Goal: Information Seeking & Learning: Learn about a topic

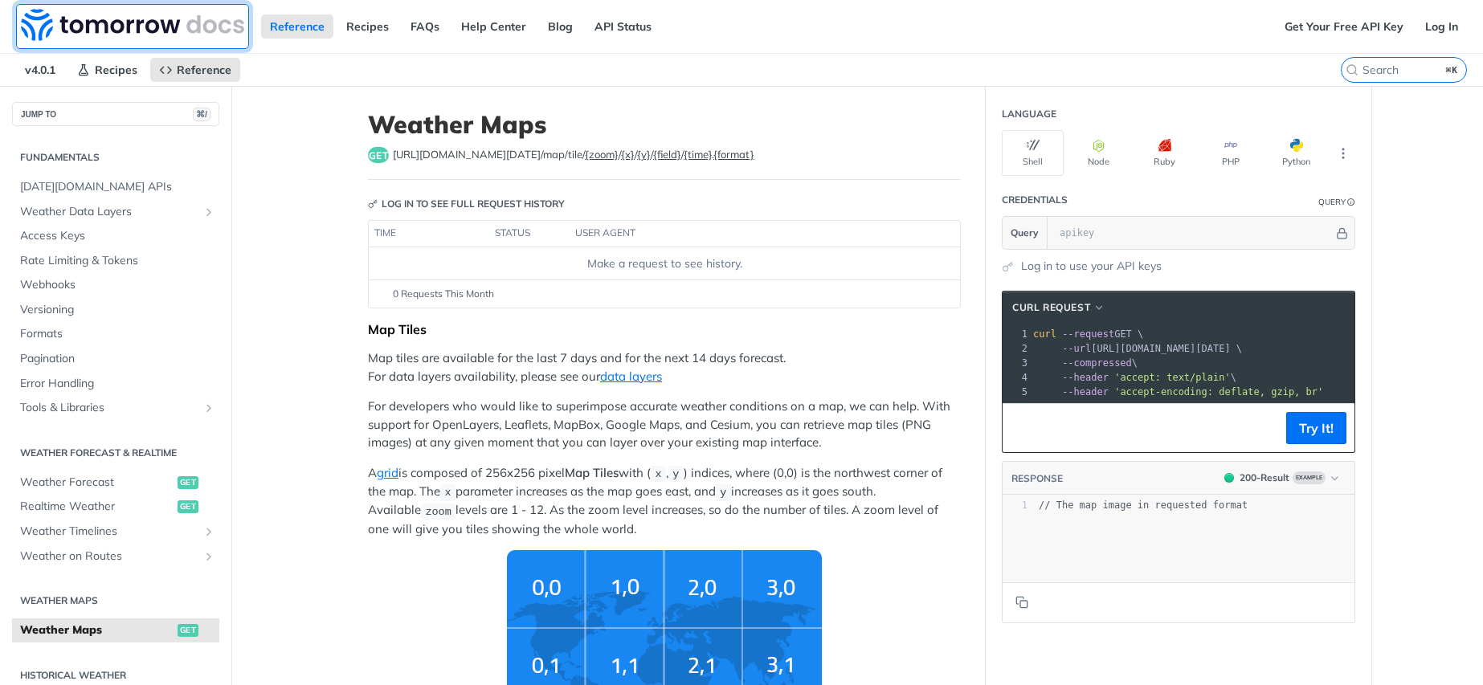
click at [23, 18] on img at bounding box center [132, 25] width 223 height 32
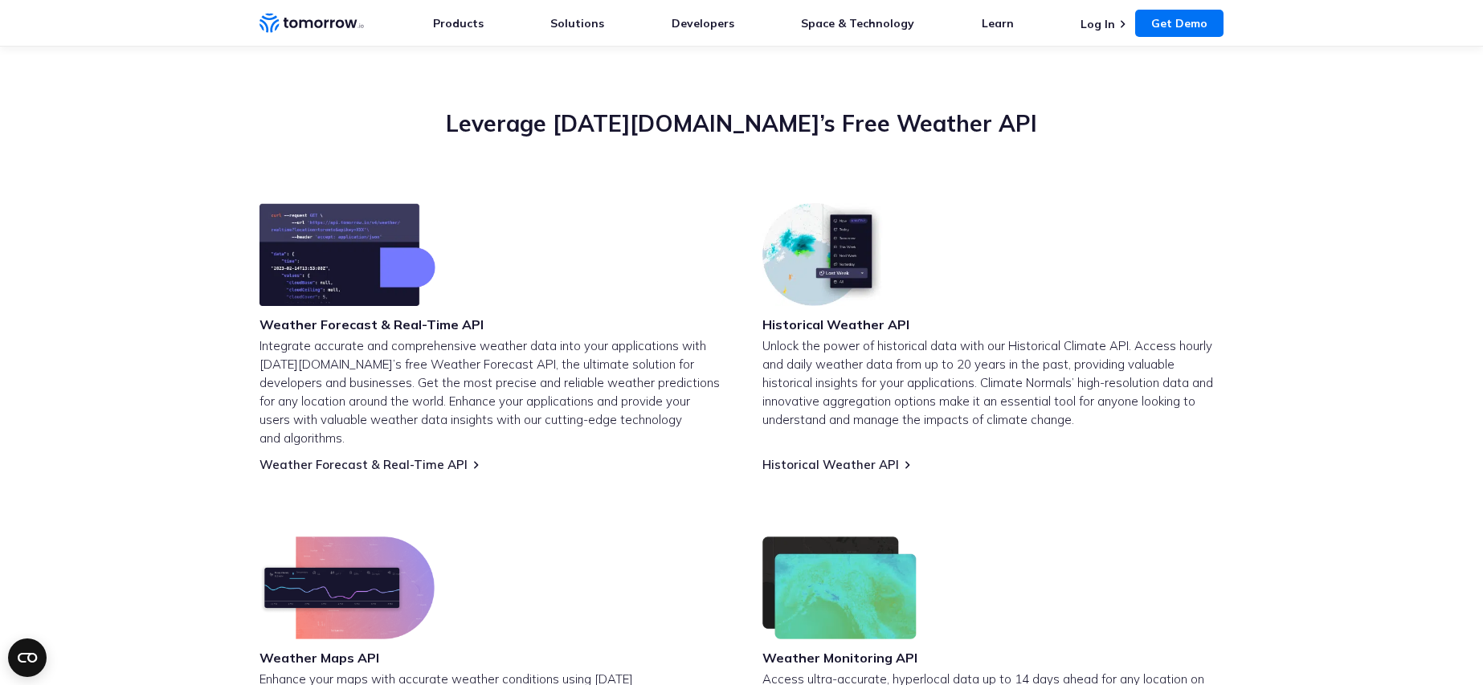
scroll to position [529, 0]
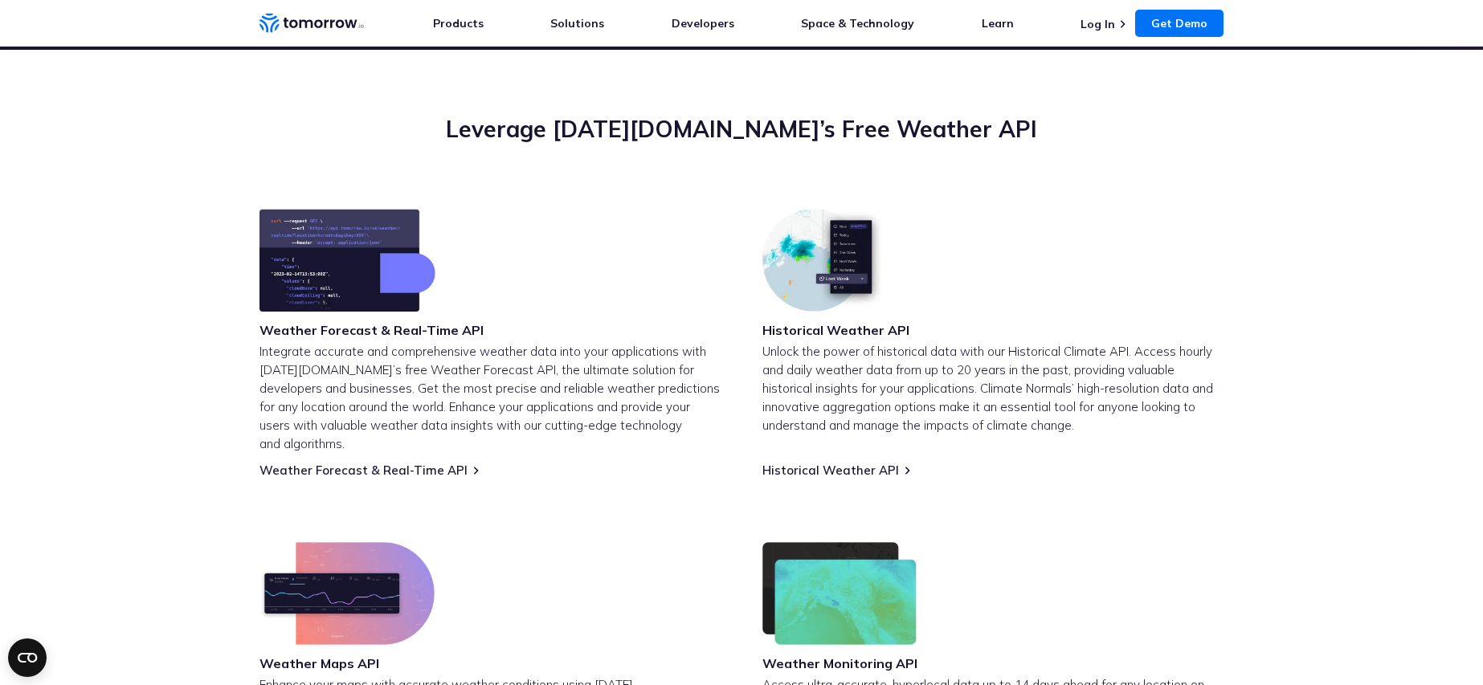
click at [777, 310] on img at bounding box center [824, 260] width 125 height 103
click at [349, 288] on img at bounding box center [347, 260] width 176 height 103
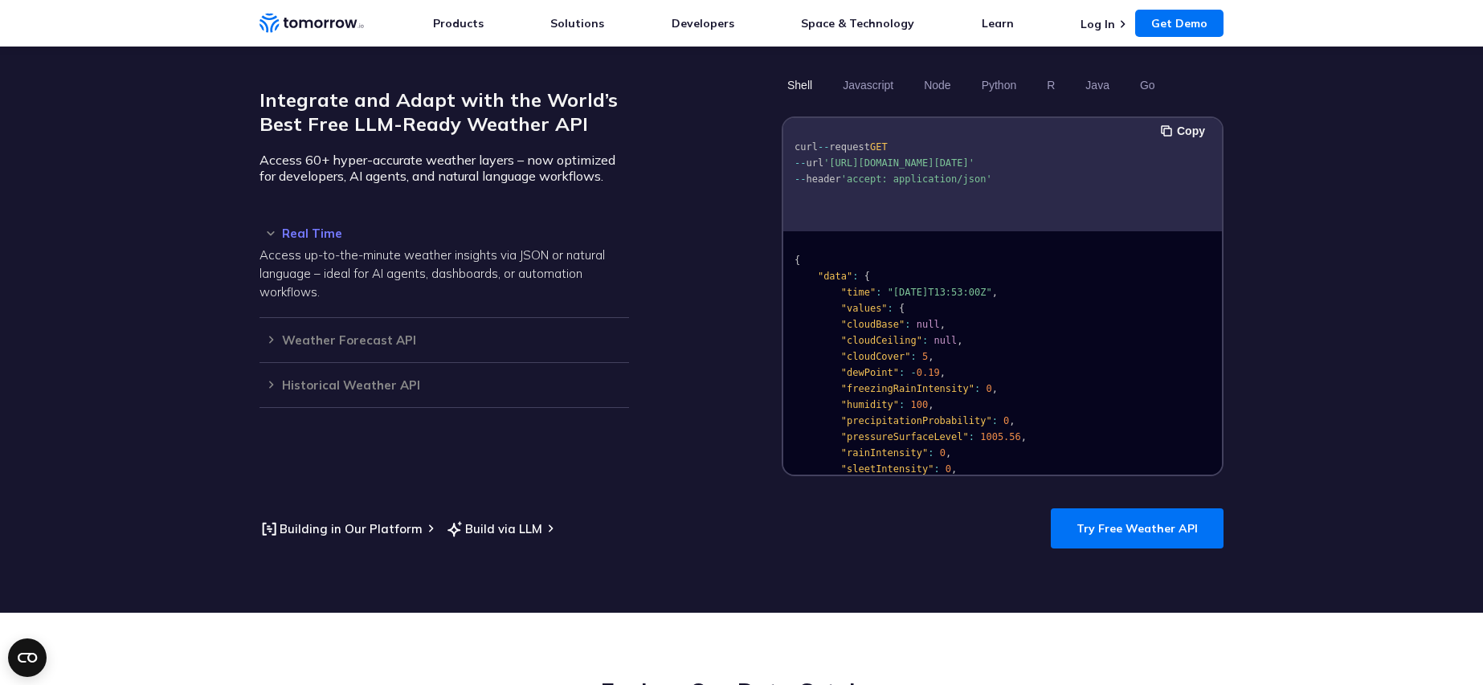
scroll to position [1381, 0]
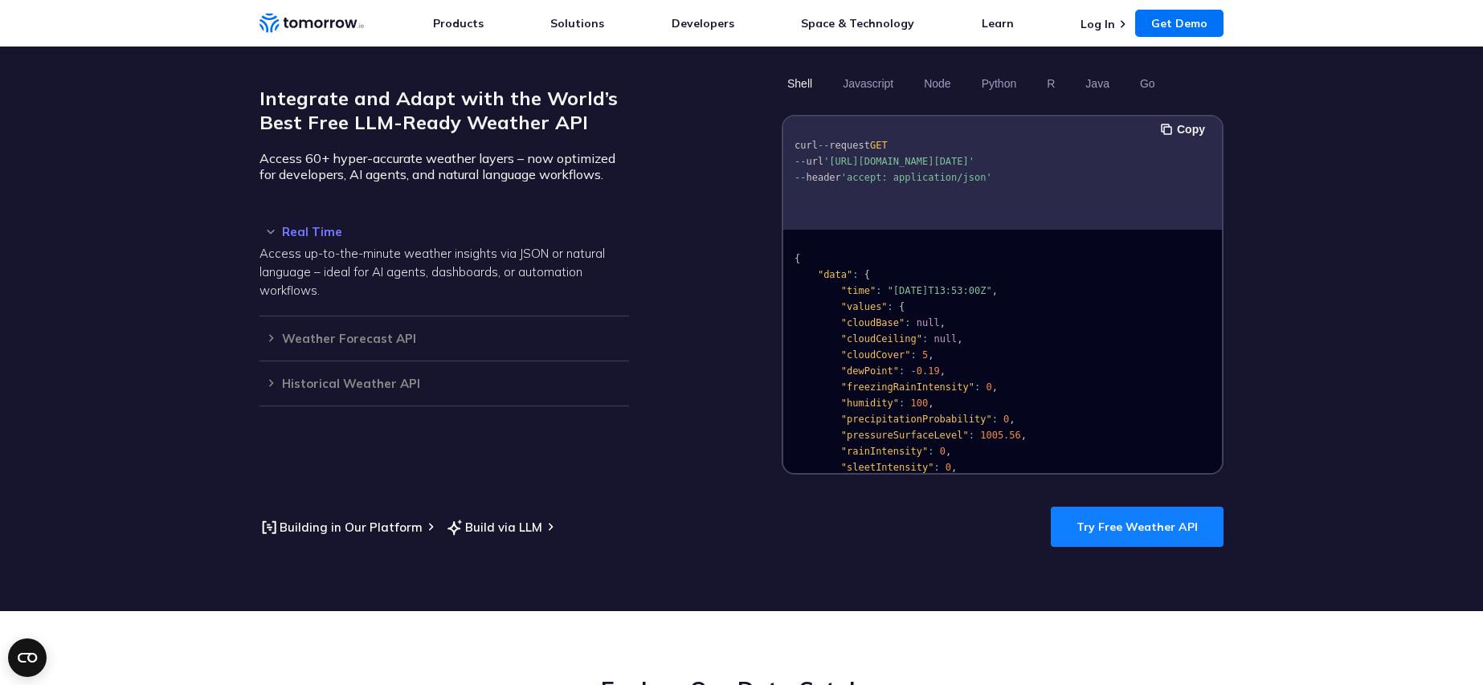
click at [1153, 523] on link "Try Free Weather API" at bounding box center [1136, 527] width 173 height 40
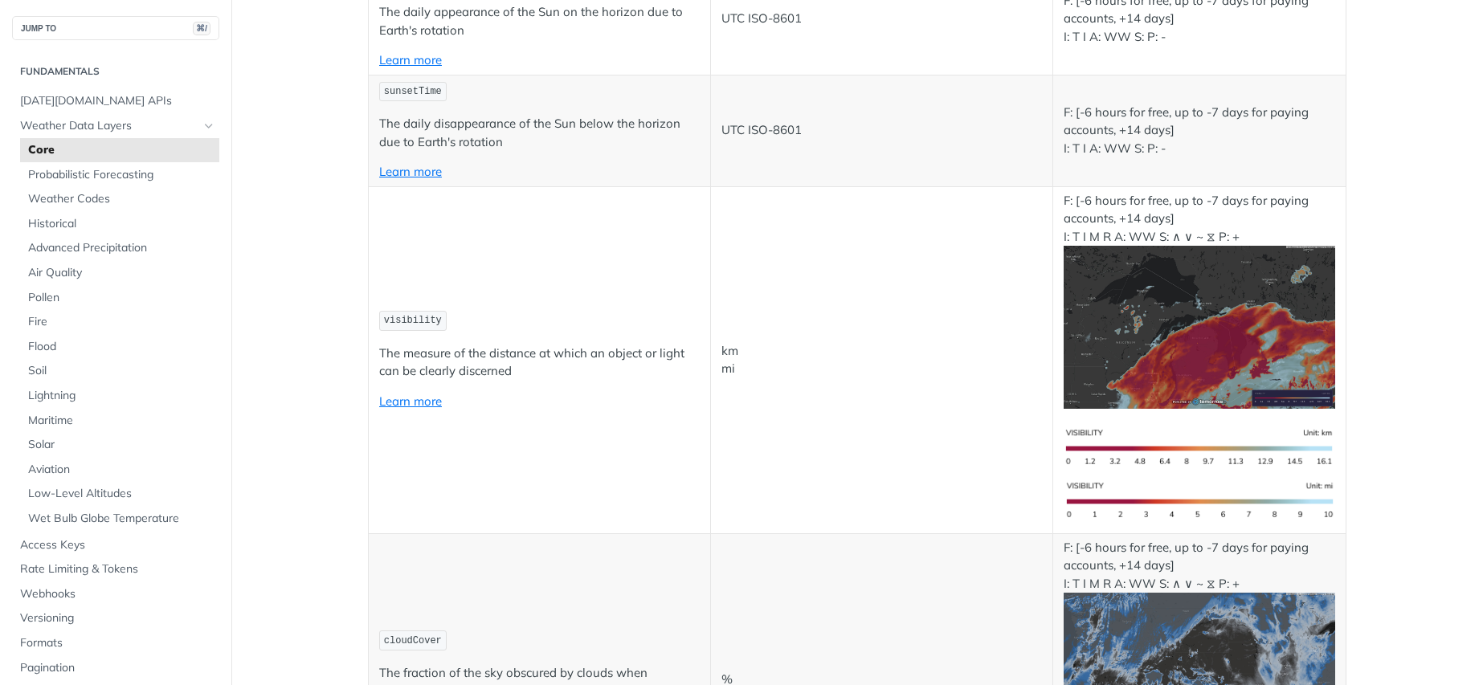
scroll to position [5704, 0]
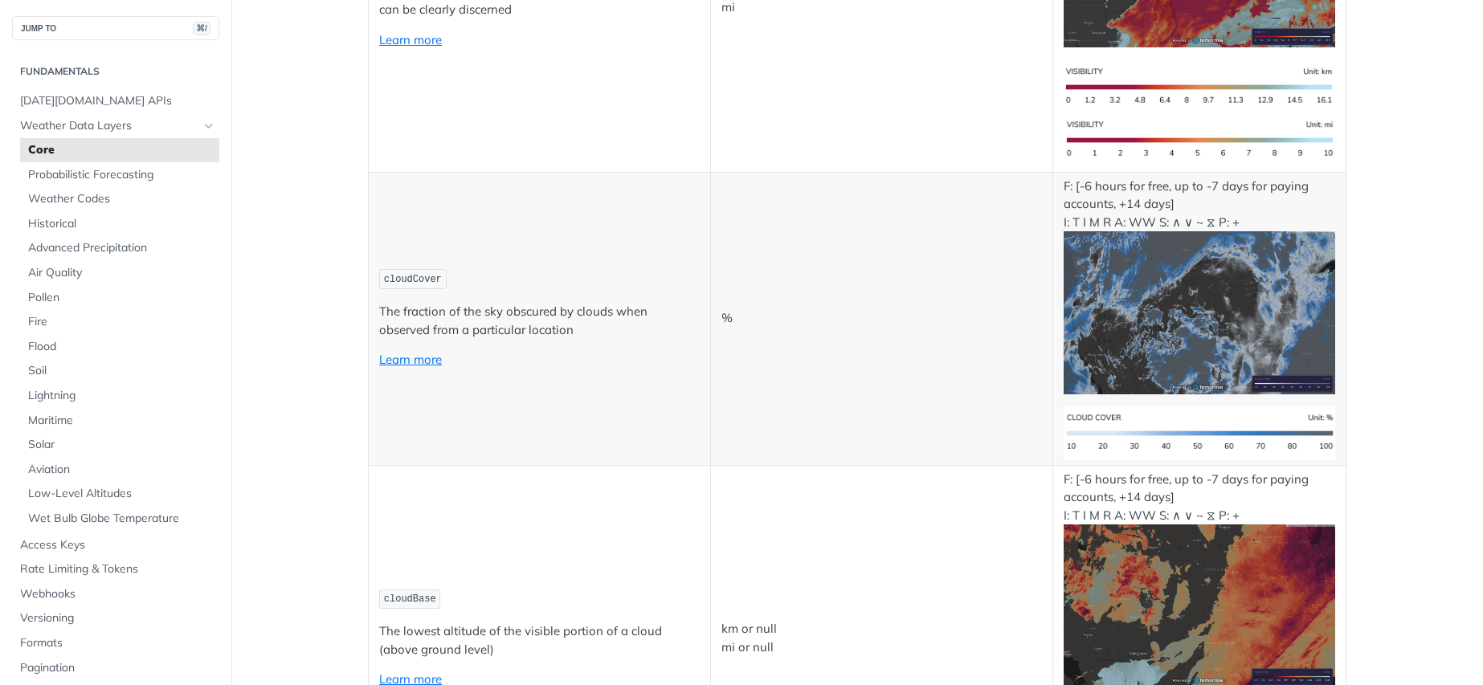
scroll to position [6141, 0]
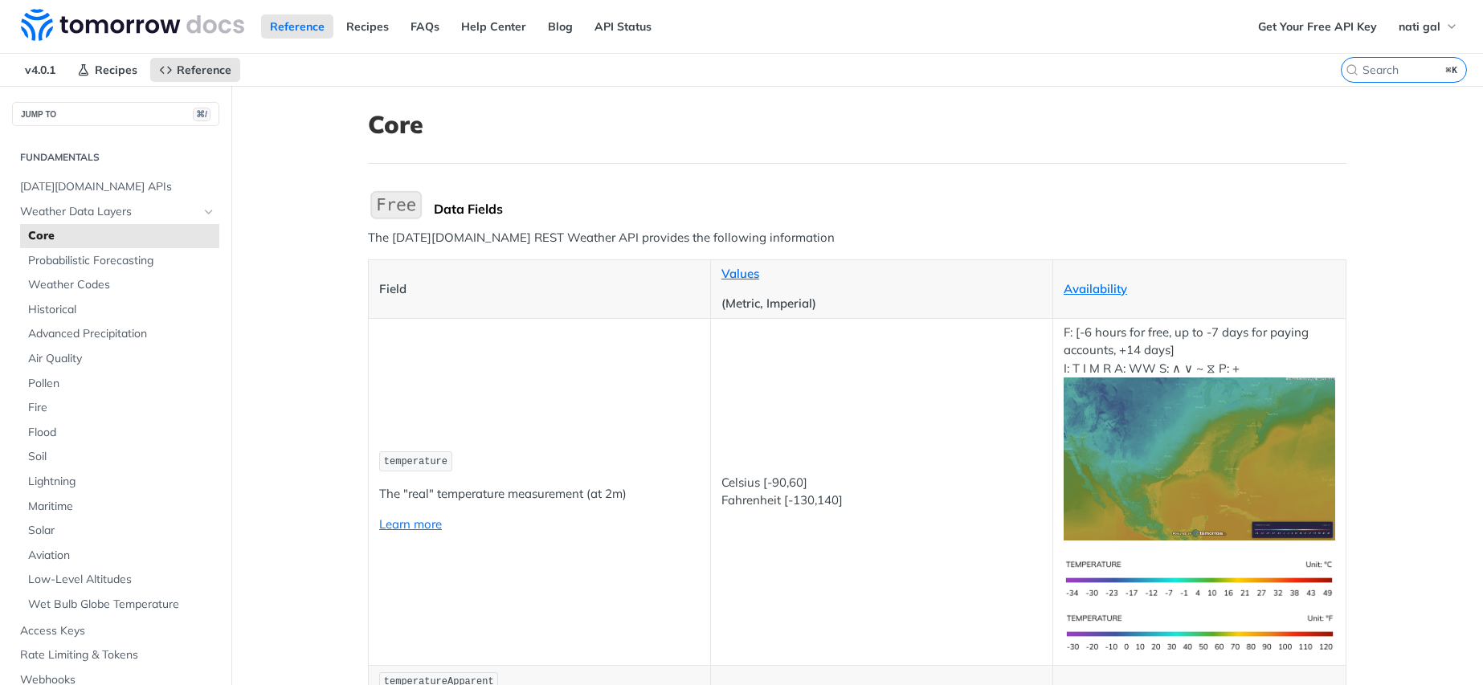
scroll to position [6141, 0]
